Goal: Find specific page/section: Find specific page/section

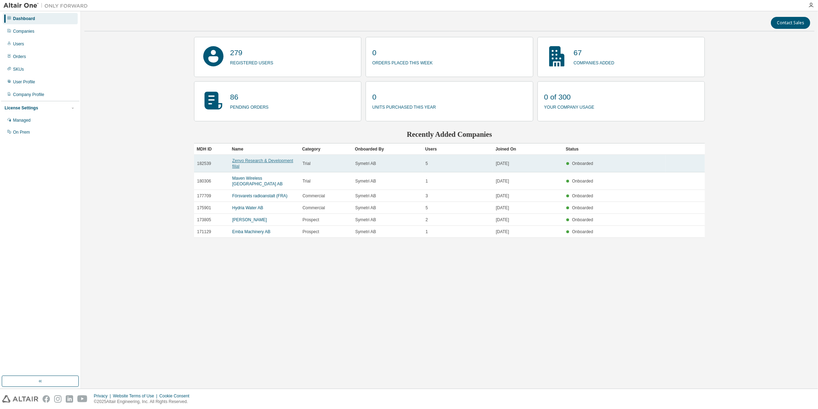
click at [264, 162] on link "Zenvo Research & Development filial" at bounding box center [262, 163] width 61 height 11
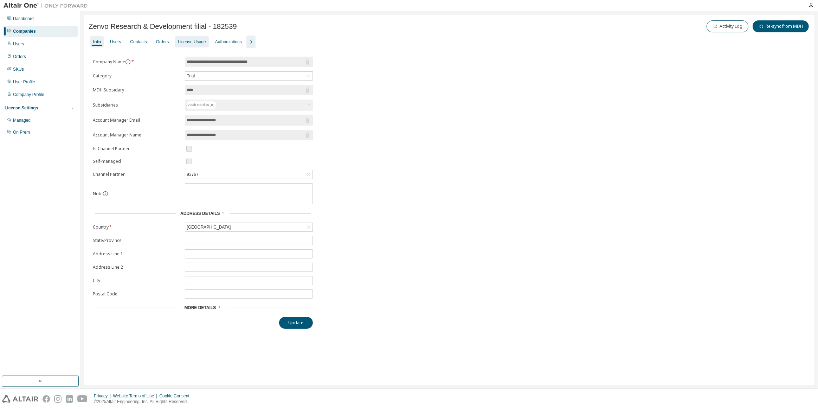
click at [187, 43] on div "License Usage" at bounding box center [192, 42] width 28 height 6
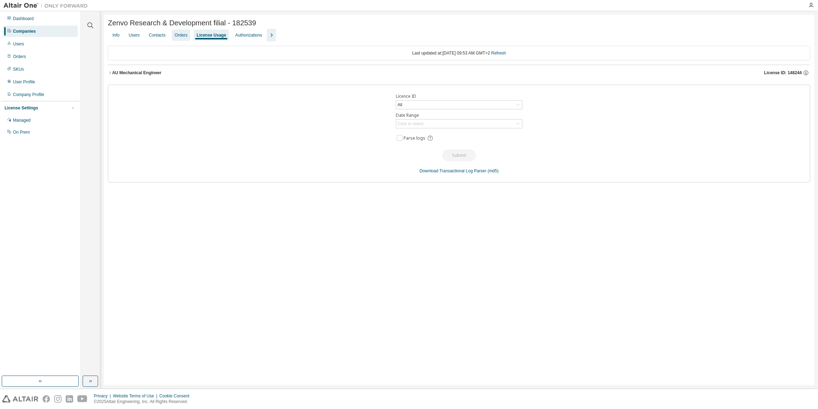
click at [183, 37] on div "Orders" at bounding box center [181, 35] width 13 height 6
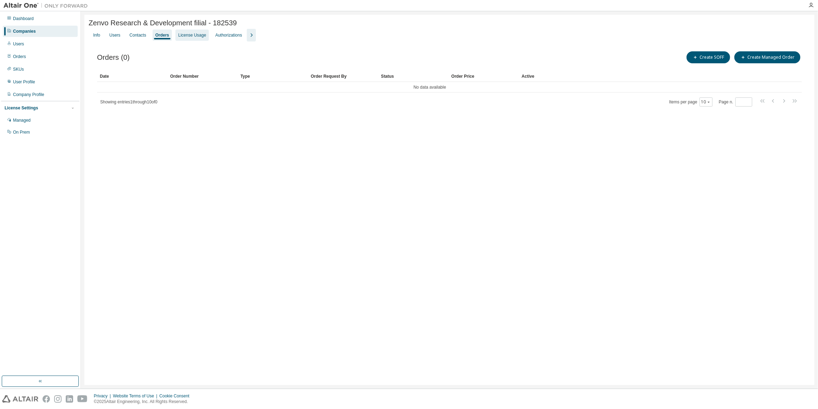
click at [193, 36] on div "License Usage" at bounding box center [192, 35] width 28 height 6
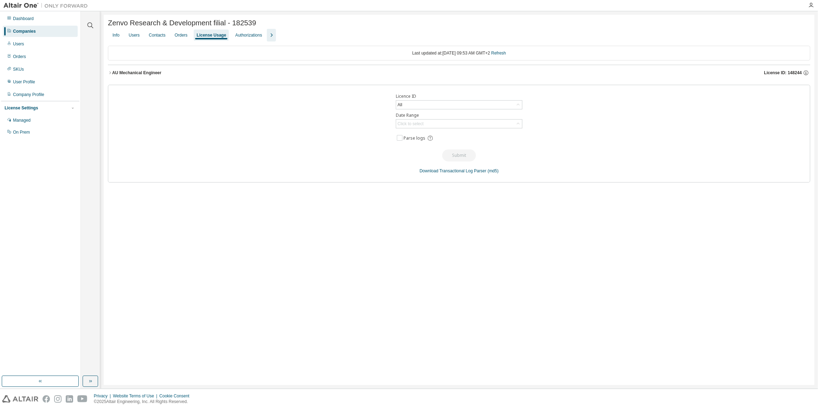
click at [34, 31] on div "Companies" at bounding box center [24, 31] width 23 height 6
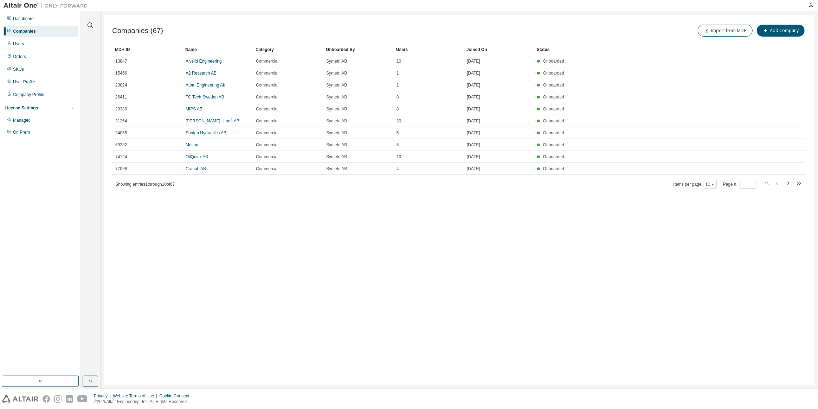
click at [252, 258] on div "Companies (67) Import from MDH Add Company Clear Load Save Save As Field Operat…" at bounding box center [459, 200] width 711 height 370
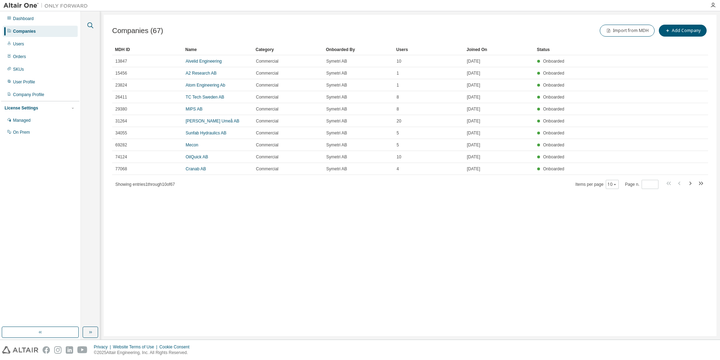
click at [90, 25] on icon "button" at bounding box center [90, 25] width 8 height 8
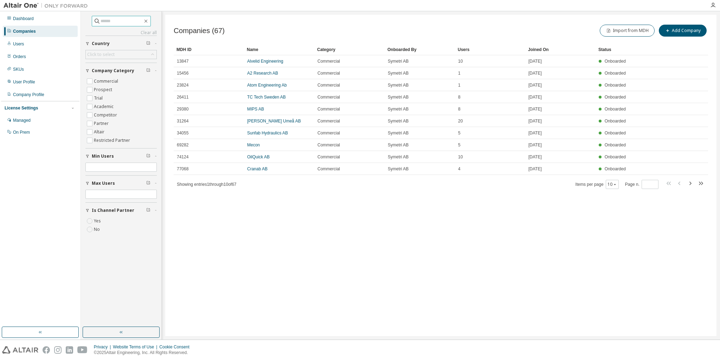
click at [105, 21] on input "text" at bounding box center [122, 21] width 42 height 7
type input "*****"
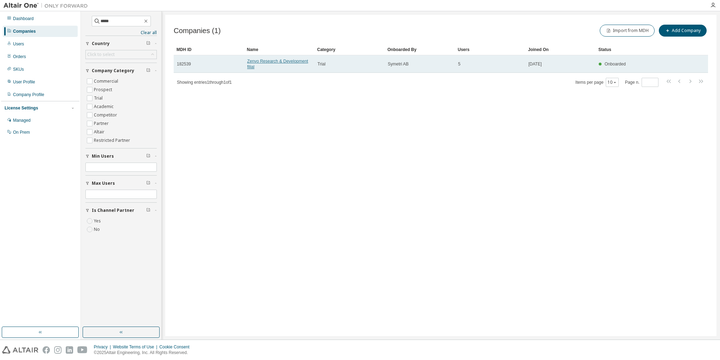
click at [275, 62] on link "Zenvo Research & Development filial" at bounding box center [277, 64] width 61 height 11
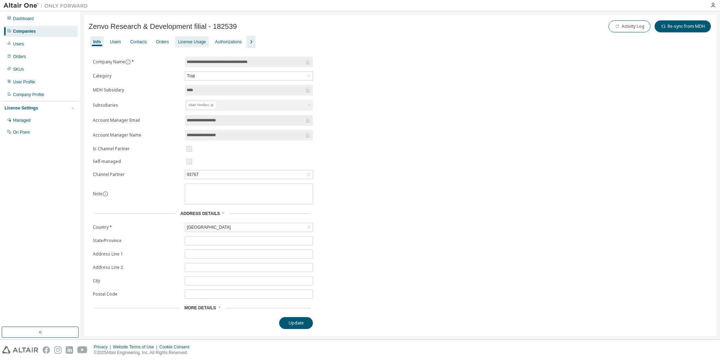
click at [185, 43] on div "License Usage" at bounding box center [192, 42] width 28 height 6
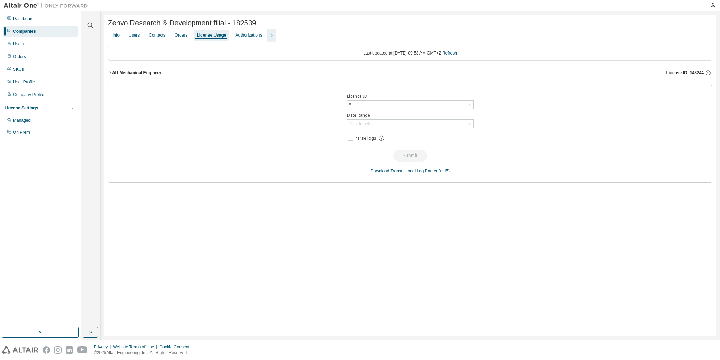
click at [141, 73] on div "AU Mechanical Engineer" at bounding box center [136, 73] width 49 height 6
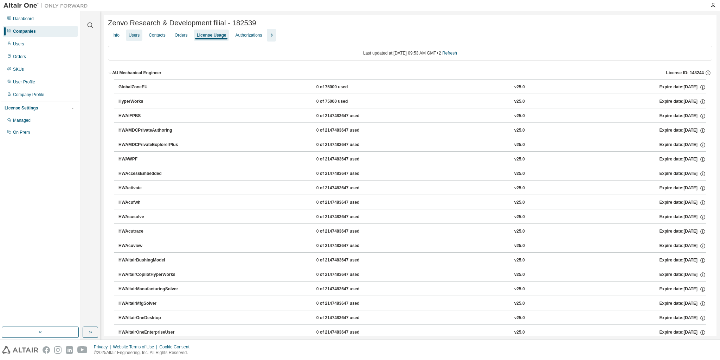
click at [136, 35] on div "Users" at bounding box center [134, 35] width 11 height 6
